Goal: Task Accomplishment & Management: Use online tool/utility

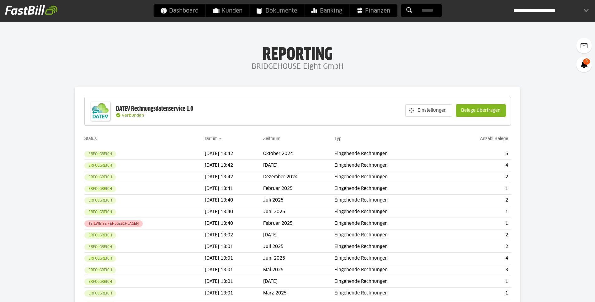
click at [467, 118] on div "Einstellungen Belege übertragen" at bounding box center [455, 111] width 107 height 24
click at [471, 110] on slot "Belege übertragen" at bounding box center [481, 111] width 50 height 12
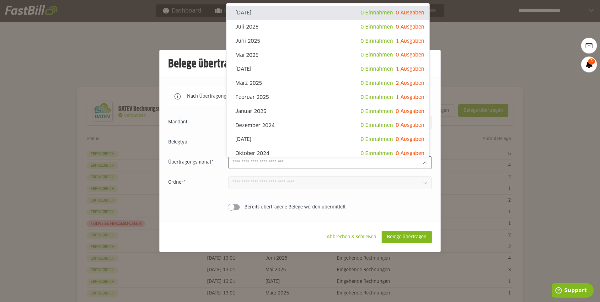
click at [413, 166] on input "text" at bounding box center [325, 162] width 185 height 7
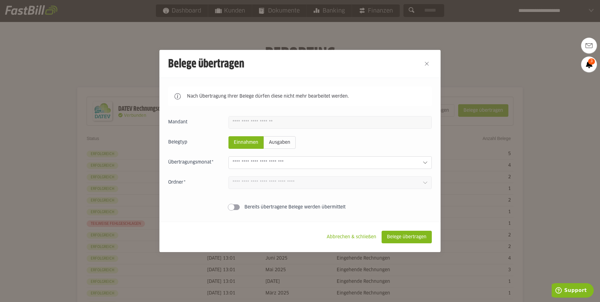
click at [492, 51] on div at bounding box center [300, 151] width 600 height 302
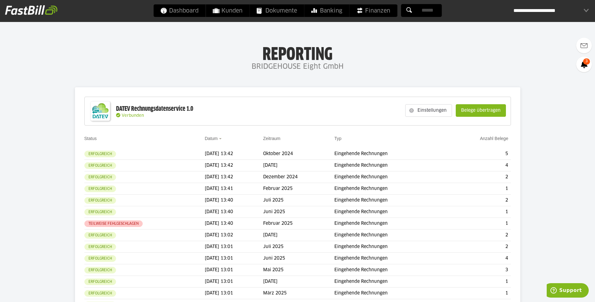
drag, startPoint x: 479, startPoint y: 109, endPoint x: 465, endPoint y: 130, distance: 25.3
click at [479, 109] on slot "Belege übertragen" at bounding box center [481, 111] width 50 height 12
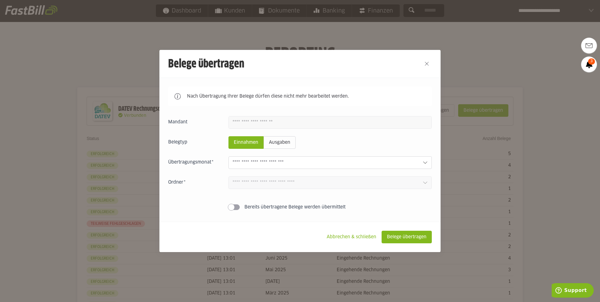
click at [398, 168] on div at bounding box center [329, 162] width 203 height 13
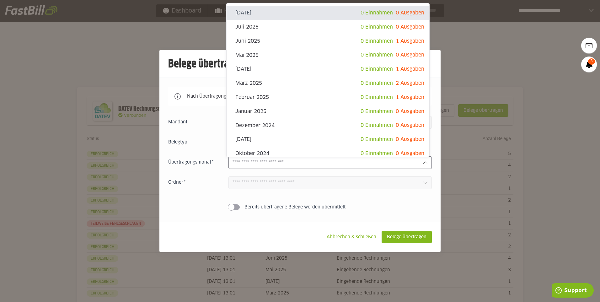
click at [464, 53] on div at bounding box center [300, 151] width 600 height 302
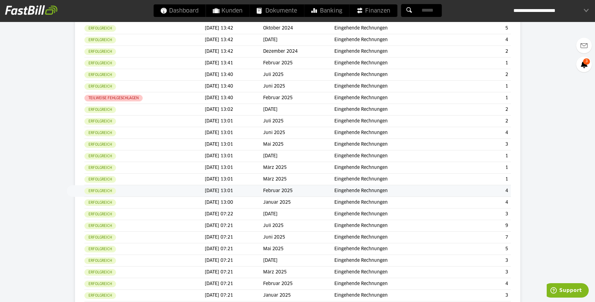
scroll to position [31, 0]
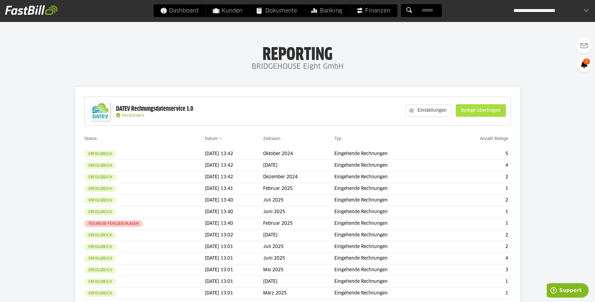
click at [466, 110] on slot "Belege übertragen" at bounding box center [481, 111] width 50 height 12
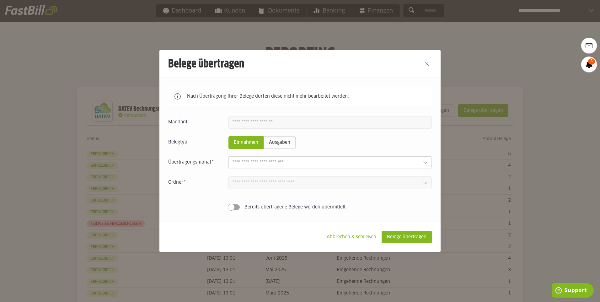
drag, startPoint x: 385, startPoint y: 177, endPoint x: 378, endPoint y: 159, distance: 19.1
click at [384, 177] on div "Einnahmen Ausgaben [DATE] 0 Einnahmen 0 Ausgaben Juli 2025 0 Einnahmen 0 Ausgab…" at bounding box center [300, 164] width 264 height 97
click at [376, 154] on div "Einnahmen Ausgaben [DATE] 0 Einnahmen 0 Ausgaben Juli 2025 0 Einnahmen 0 Ausgab…" at bounding box center [300, 164] width 264 height 97
click at [376, 160] on input "text" at bounding box center [325, 162] width 185 height 7
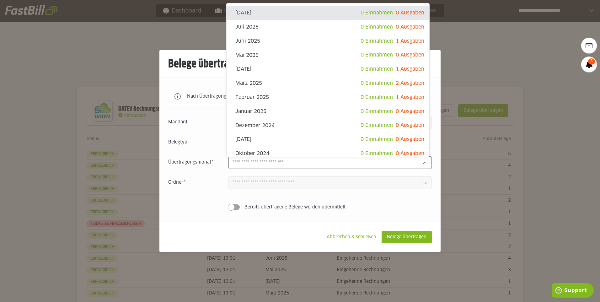
click at [527, 52] on div at bounding box center [300, 151] width 600 height 302
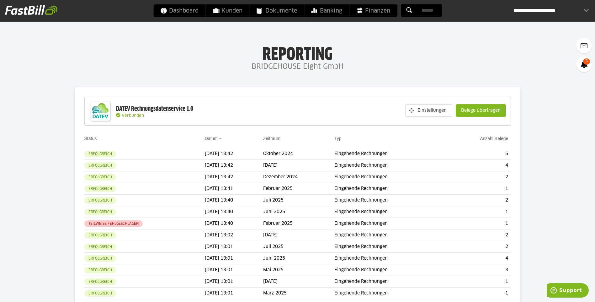
click at [473, 109] on slot "Belege übertragen" at bounding box center [481, 111] width 50 height 12
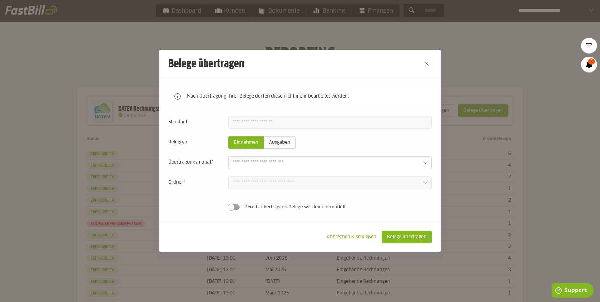
click at [403, 156] on div "Einnahmen Ausgaben [DATE] 0 Einnahmen 0 Ausgaben Juli 2025 0 Einnahmen 0 Ausgab…" at bounding box center [300, 164] width 264 height 97
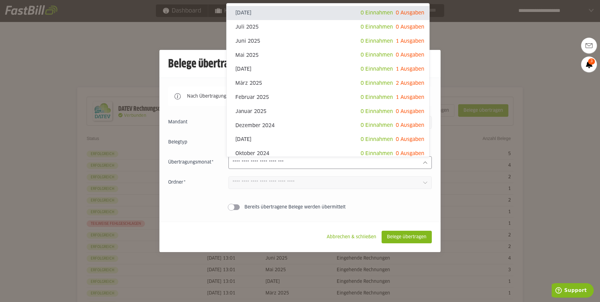
click at [404, 163] on input "text" at bounding box center [325, 162] width 185 height 7
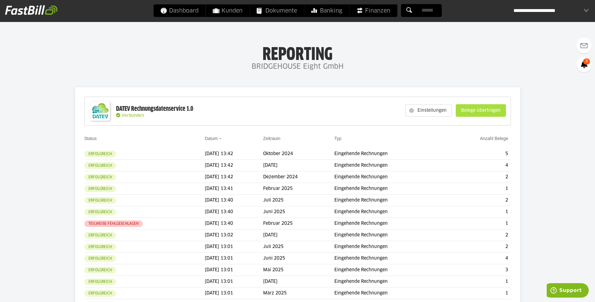
click at [462, 111] on slot "Belege übertragen" at bounding box center [481, 111] width 50 height 12
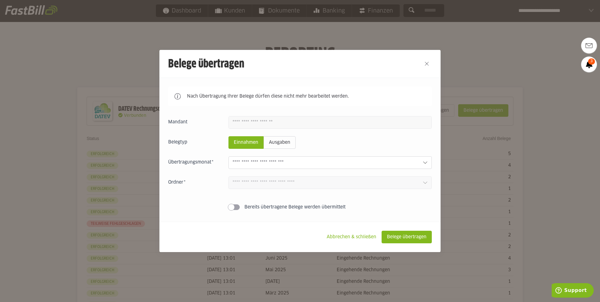
click at [399, 154] on div "Einnahmen Ausgaben August 2025 0 Einnahmen 0 Ausgaben Juli 2025 0 Einnahmen 0 A…" at bounding box center [300, 164] width 264 height 97
click at [402, 161] on input "text" at bounding box center [325, 162] width 185 height 7
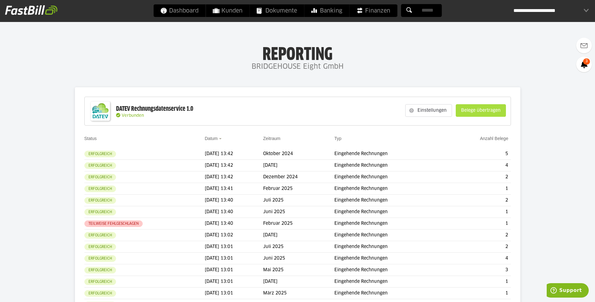
click at [497, 115] on slot "Belege übertragen" at bounding box center [481, 111] width 50 height 12
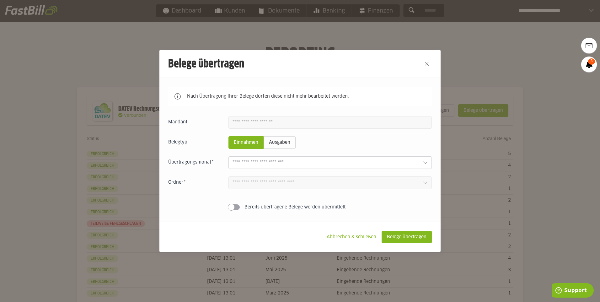
click at [430, 158] on div "Nach Übertragung Ihrer Belege dürfen diese nicht mehr bearbeitet werden. Einnah…" at bounding box center [299, 150] width 281 height 144
click at [425, 159] on div at bounding box center [329, 162] width 203 height 13
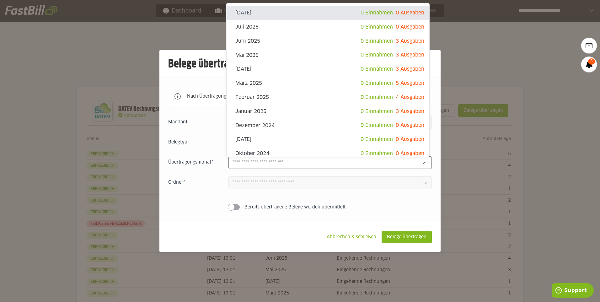
click at [480, 69] on div at bounding box center [300, 151] width 600 height 302
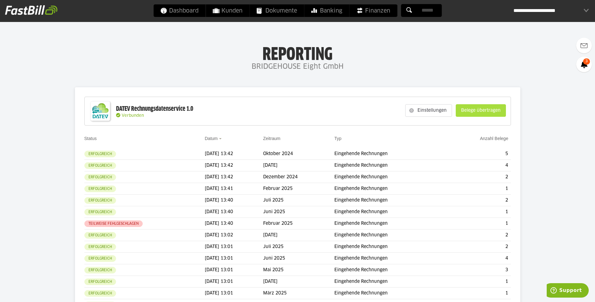
click at [481, 109] on slot "Belege übertragen" at bounding box center [481, 111] width 50 height 12
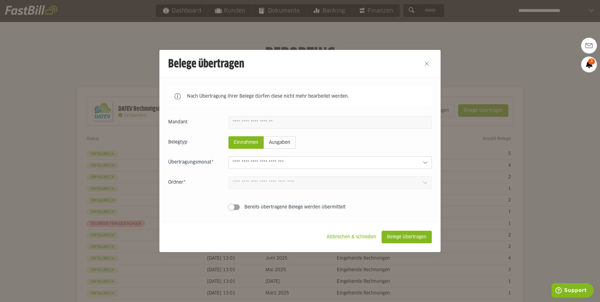
click at [419, 165] on div at bounding box center [329, 162] width 203 height 13
